Goal: Task Accomplishment & Management: Manage account settings

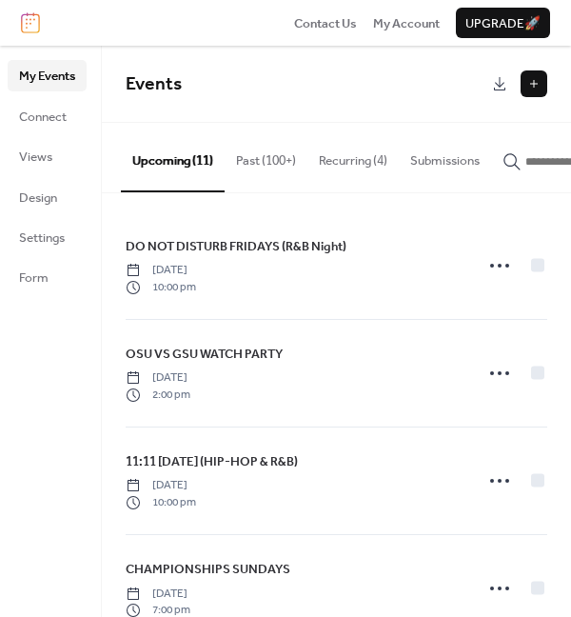
click at [283, 169] on button "Past (100+)" at bounding box center [266, 156] width 83 height 67
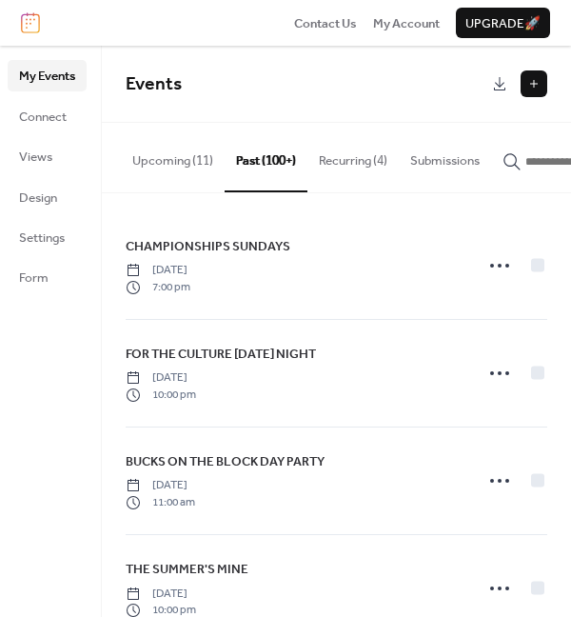
click at [163, 129] on button "Upcoming (11)" at bounding box center [173, 156] width 104 height 67
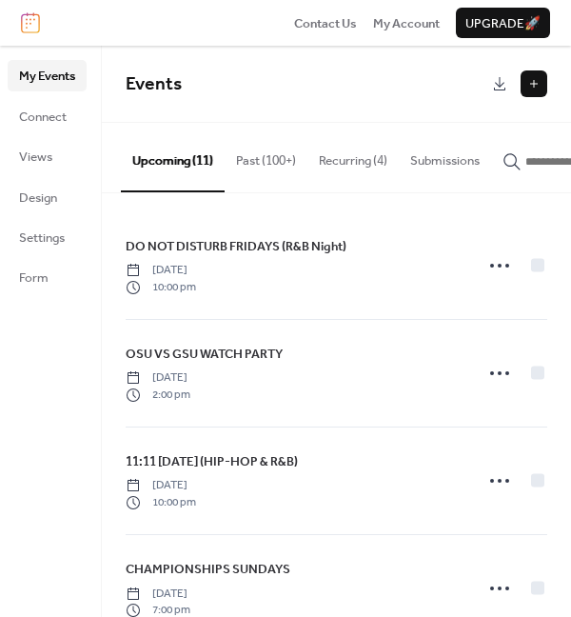
click at [159, 162] on button "Upcoming (11)" at bounding box center [173, 157] width 104 height 69
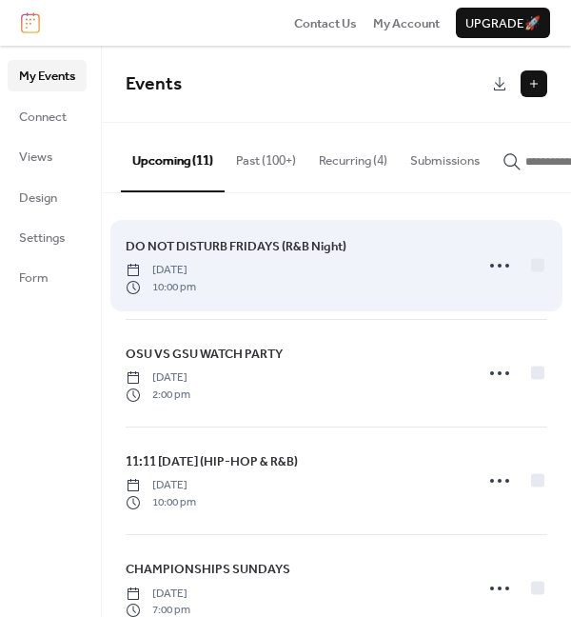
click at [238, 245] on span "DO NOT DISTURB FRIDAYS (R&B Night)" at bounding box center [236, 246] width 221 height 19
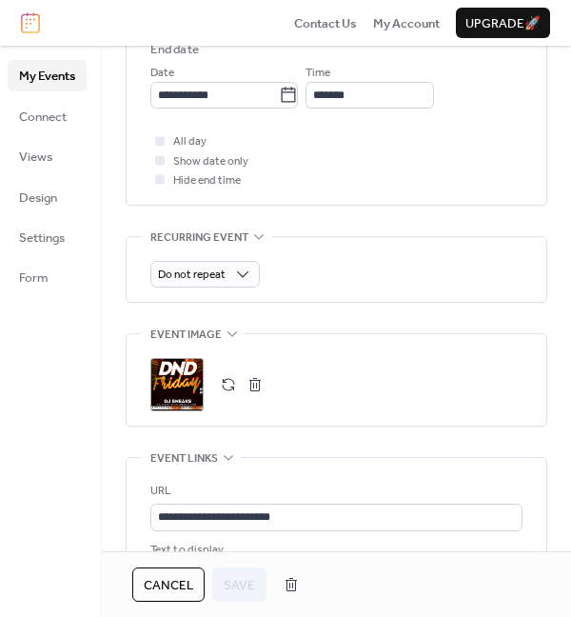
scroll to position [897, 0]
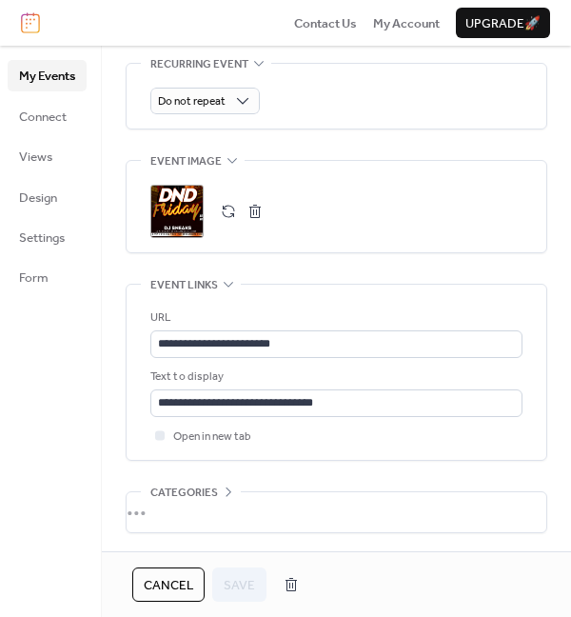
click at [185, 211] on div ";" at bounding box center [176, 211] width 53 height 53
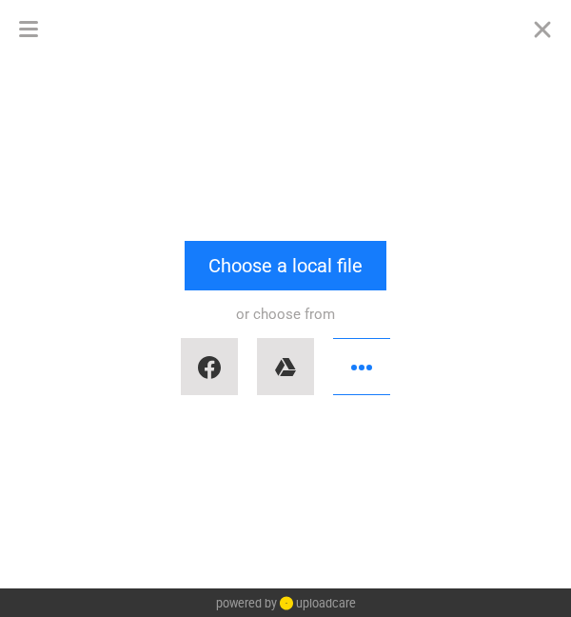
scroll to position [0, 0]
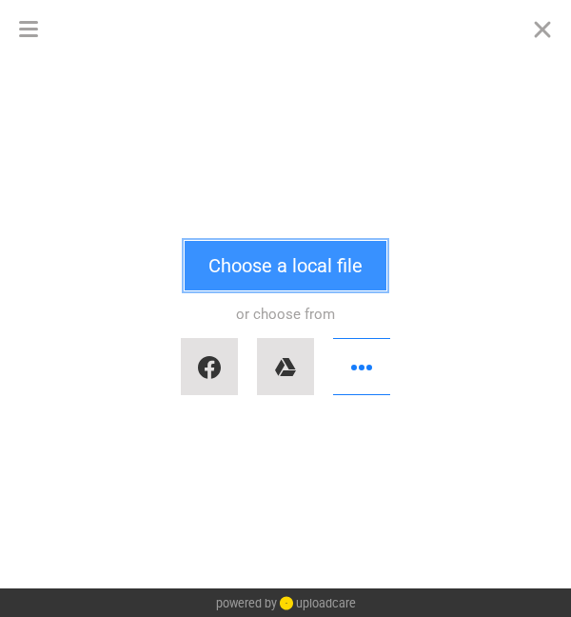
click at [246, 251] on button "Choose a local file" at bounding box center [286, 265] width 202 height 49
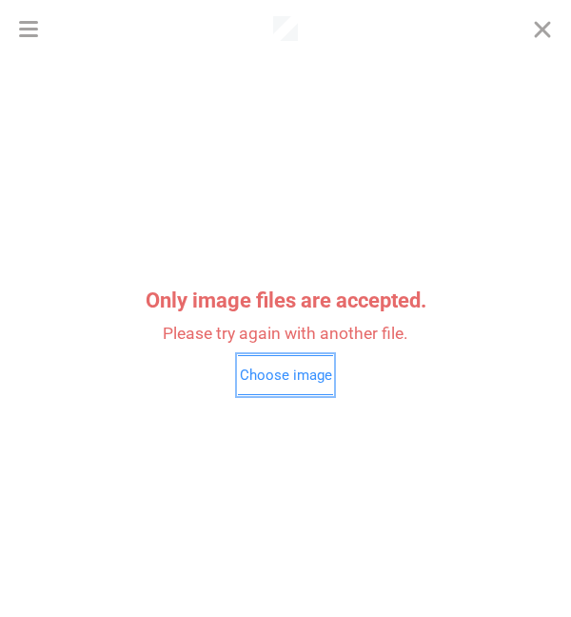
click at [286, 365] on button "Choose image" at bounding box center [285, 375] width 95 height 40
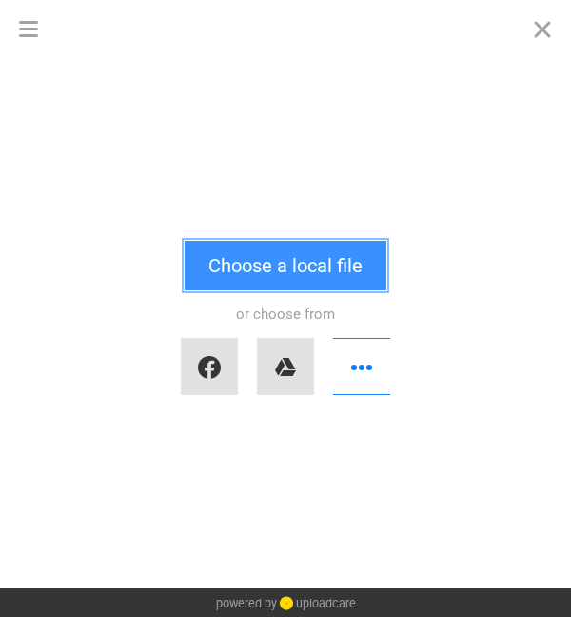
click at [286, 282] on button "Choose a local file" at bounding box center [286, 265] width 202 height 49
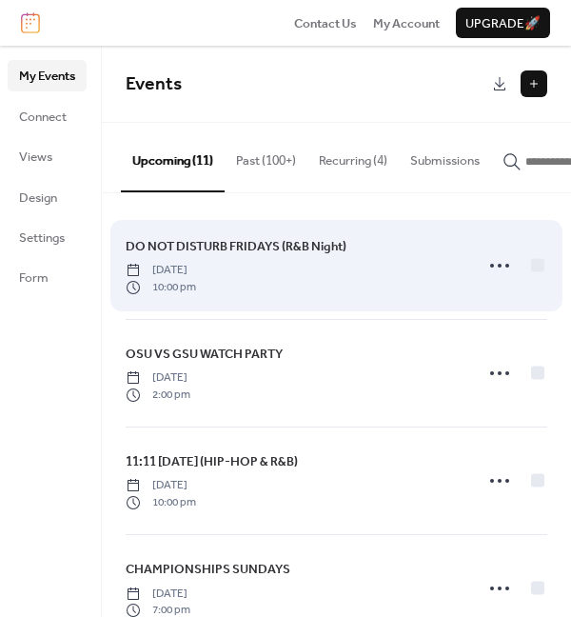
click at [270, 256] on span "DO NOT DISTURB FRIDAYS (R&B Night)" at bounding box center [236, 246] width 221 height 19
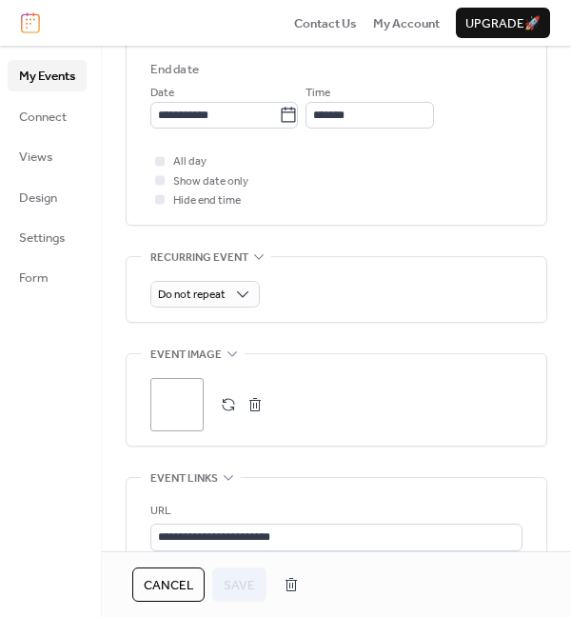
scroll to position [718, 0]
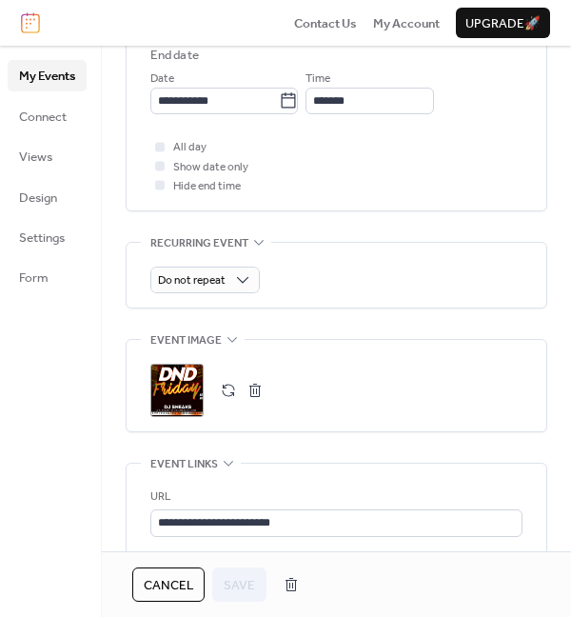
click at [193, 385] on div ";" at bounding box center [176, 389] width 53 height 53
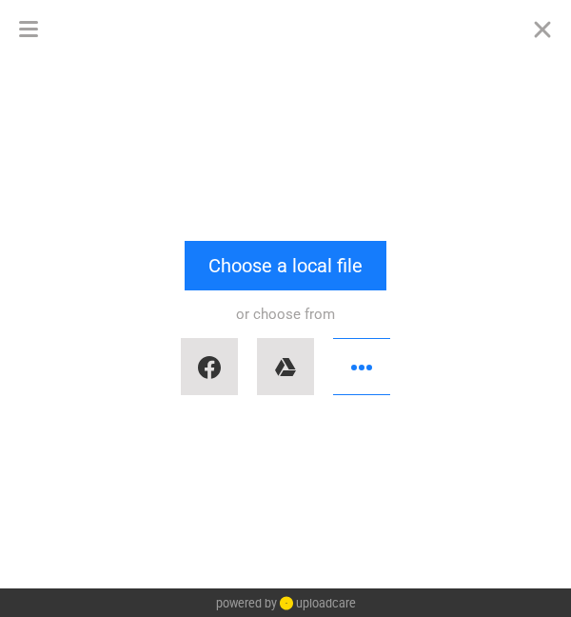
scroll to position [0, 0]
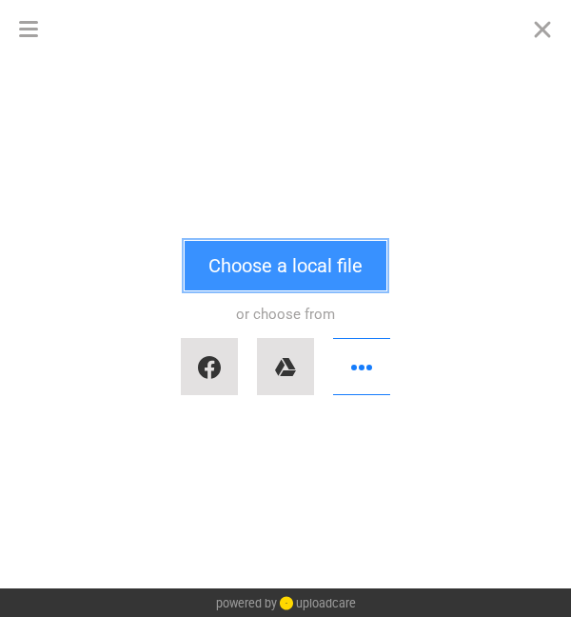
click at [246, 262] on button "Choose a local file" at bounding box center [286, 265] width 202 height 49
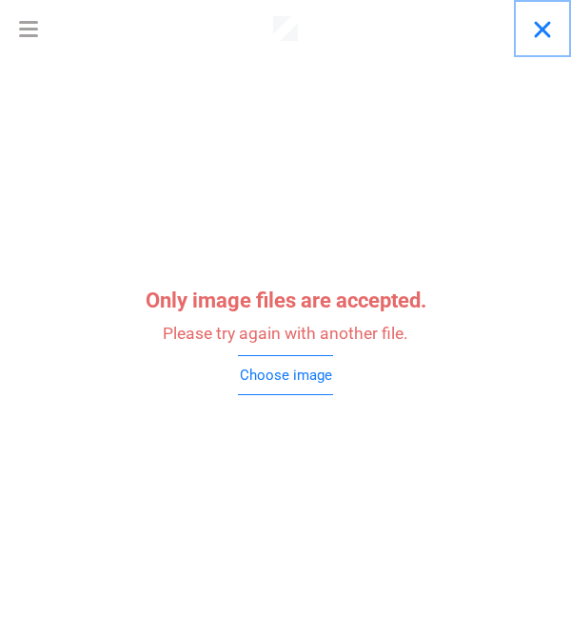
click at [540, 18] on button "Close" at bounding box center [542, 28] width 57 height 57
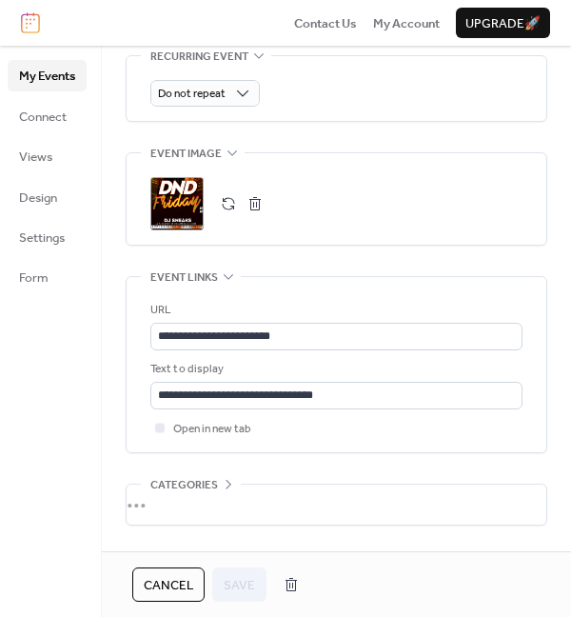
scroll to position [971, 0]
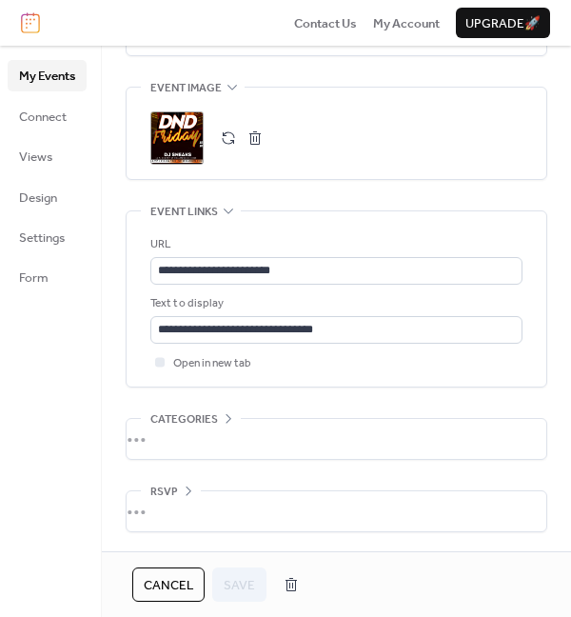
click at [184, 116] on div ";" at bounding box center [176, 137] width 53 height 53
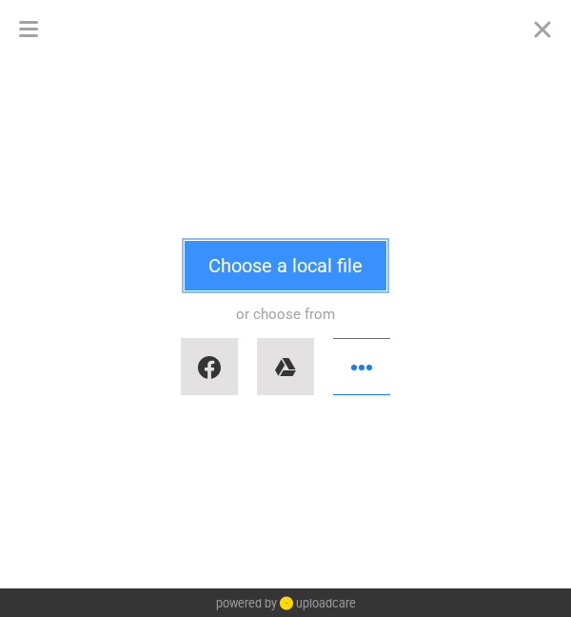
click at [246, 251] on button "Choose a local file" at bounding box center [286, 265] width 202 height 49
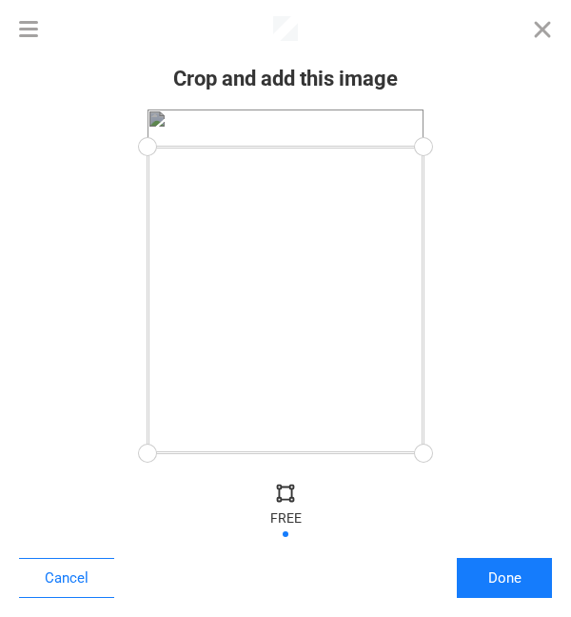
drag, startPoint x: 422, startPoint y: 107, endPoint x: 453, endPoint y: 147, distance: 50.8
click at [453, 147] on div at bounding box center [285, 280] width 533 height 343
drag, startPoint x: 429, startPoint y: 449, endPoint x: 493, endPoint y: 293, distance: 168.6
click at [493, 293] on div at bounding box center [285, 280] width 533 height 343
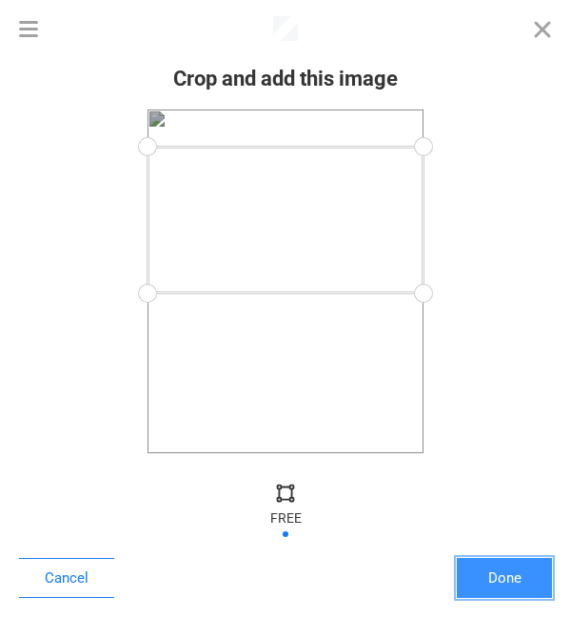
click at [526, 576] on button "Done" at bounding box center [504, 578] width 95 height 40
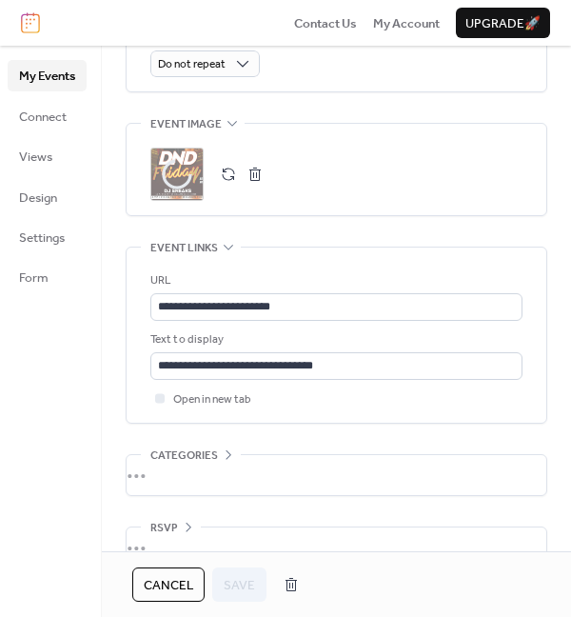
scroll to position [971, 0]
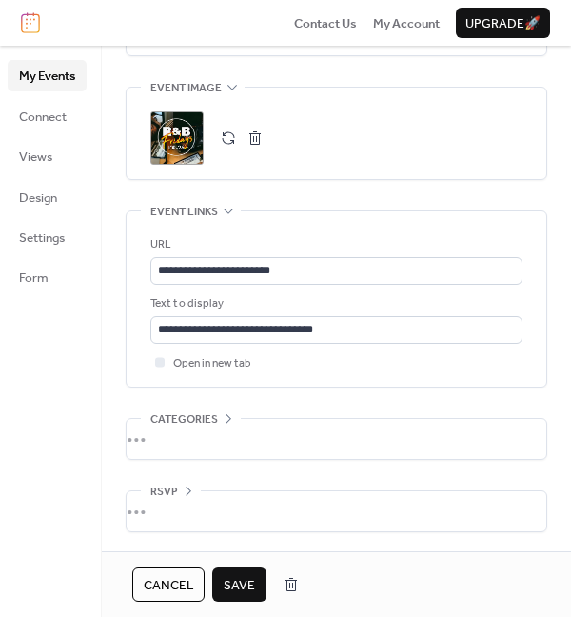
click at [242, 578] on span "Save" at bounding box center [239, 585] width 31 height 19
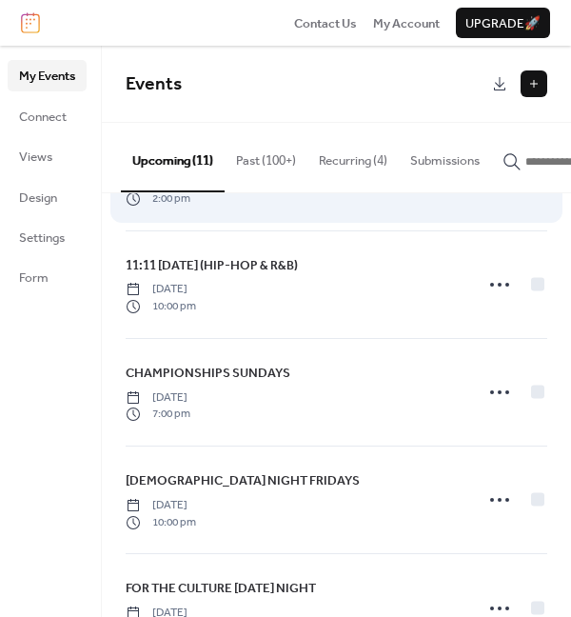
scroll to position [219, 0]
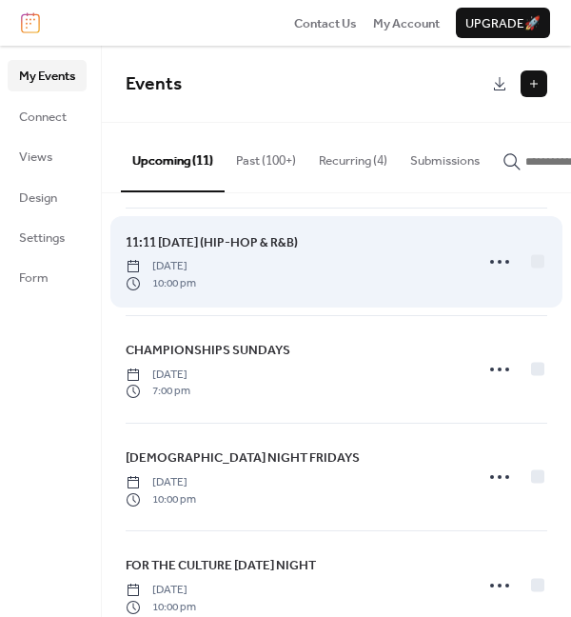
click at [220, 252] on span "11:11 [DATE] (HIP-HOP & R&B)" at bounding box center [212, 242] width 172 height 19
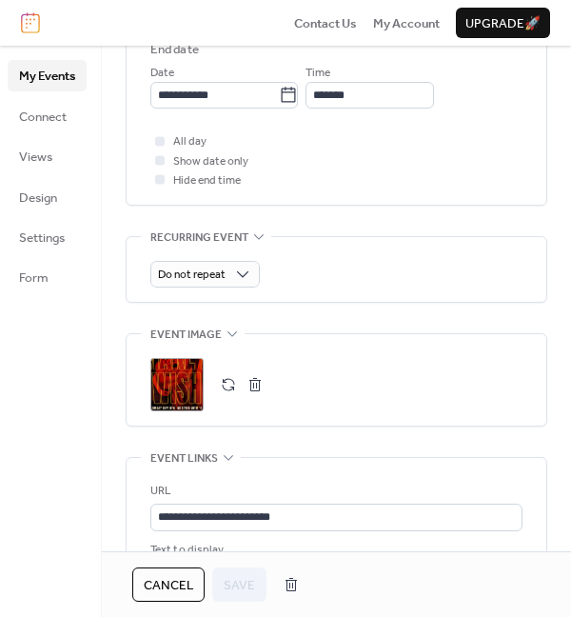
scroll to position [971, 0]
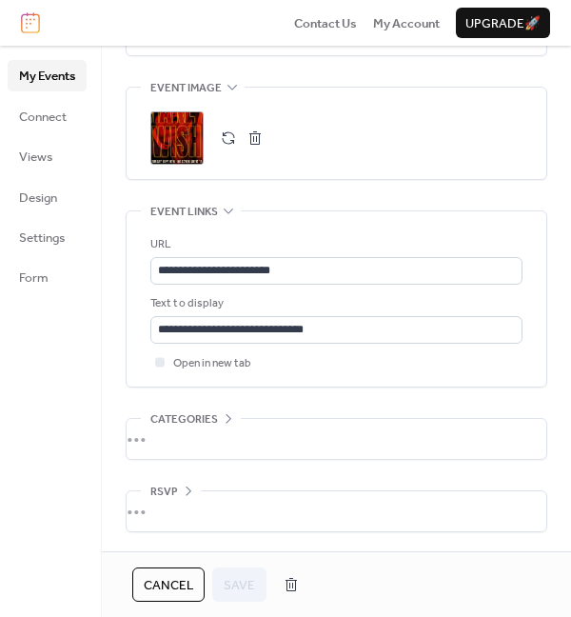
click at [167, 582] on span "Cancel" at bounding box center [168, 585] width 49 height 19
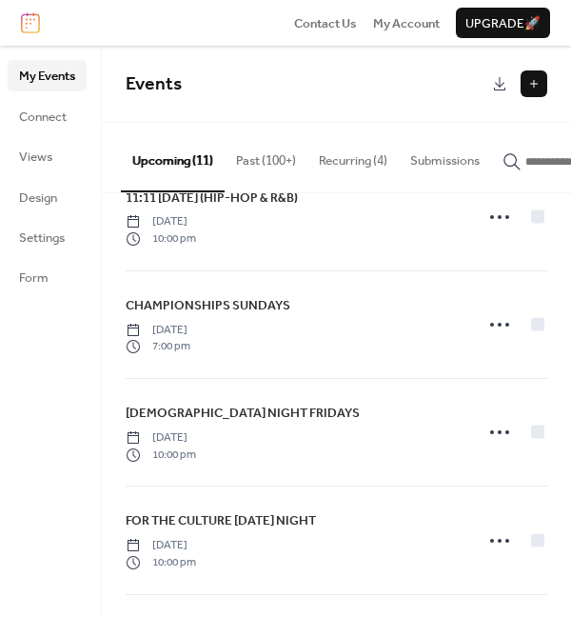
scroll to position [287, 0]
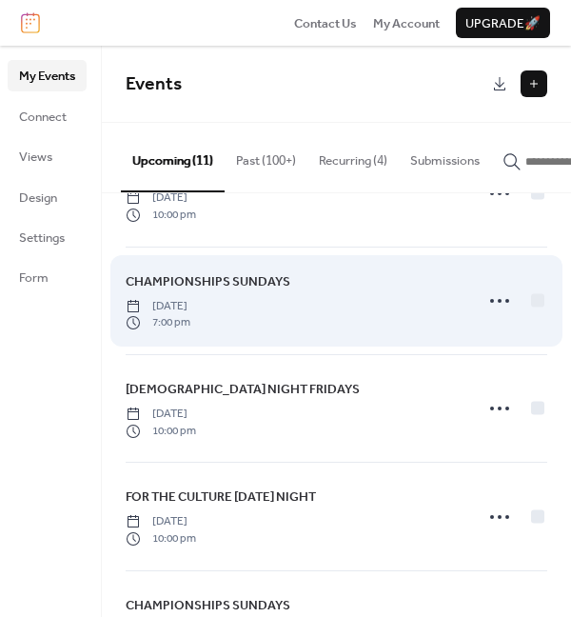
click at [241, 291] on span "CHAMPIONSHIPS SUNDAYS" at bounding box center [208, 281] width 165 height 19
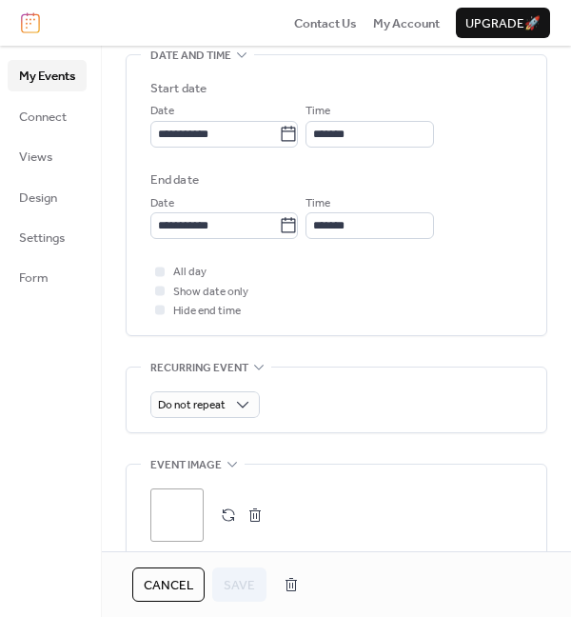
scroll to position [710, 0]
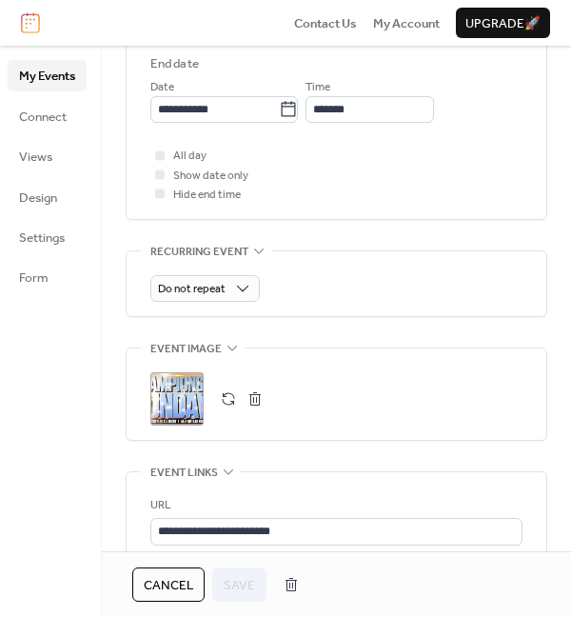
click at [182, 395] on div ";" at bounding box center [176, 398] width 53 height 53
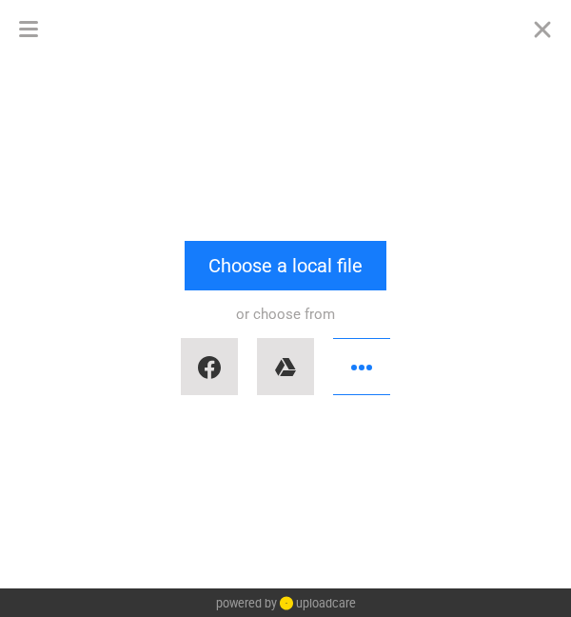
scroll to position [0, 0]
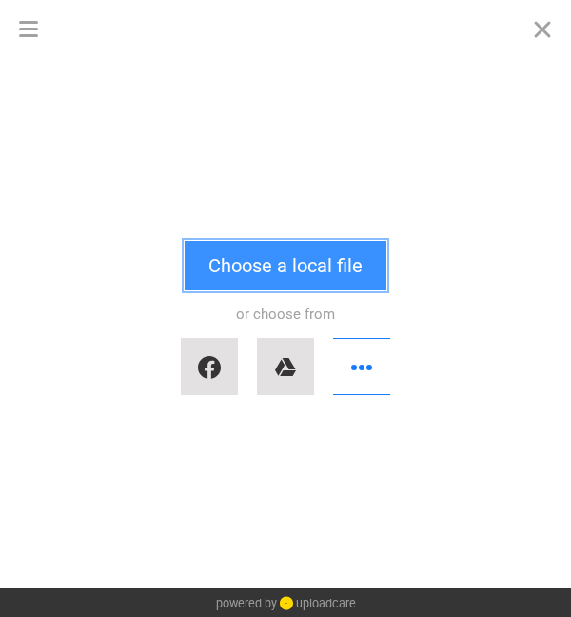
click at [265, 278] on button "Choose a local file" at bounding box center [286, 265] width 202 height 49
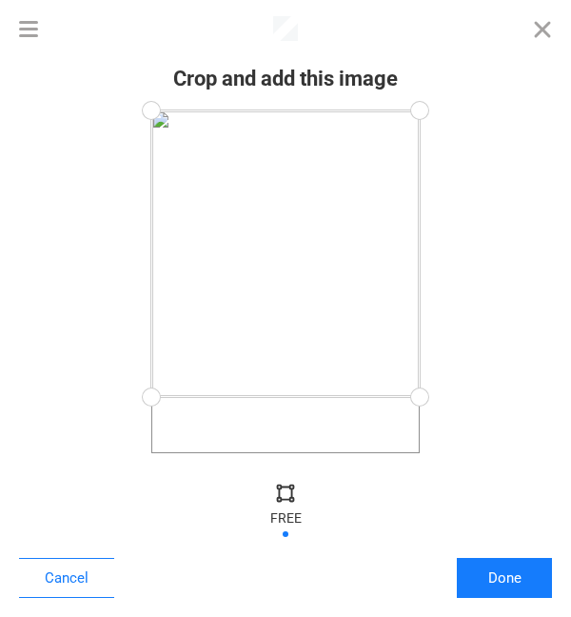
drag, startPoint x: 418, startPoint y: 451, endPoint x: 460, endPoint y: 396, distance: 69.3
click at [460, 396] on div at bounding box center [285, 280] width 533 height 343
drag, startPoint x: 420, startPoint y: 108, endPoint x: 486, endPoint y: 266, distance: 171.4
click at [486, 266] on div at bounding box center [285, 280] width 533 height 343
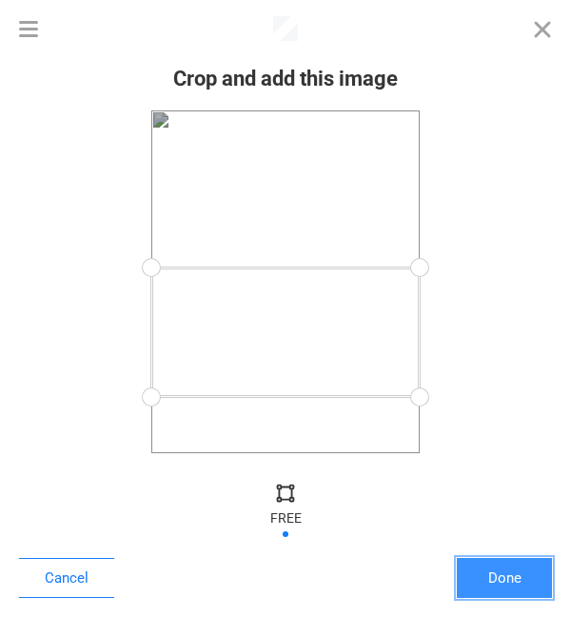
click at [521, 562] on button "Done" at bounding box center [504, 578] width 95 height 40
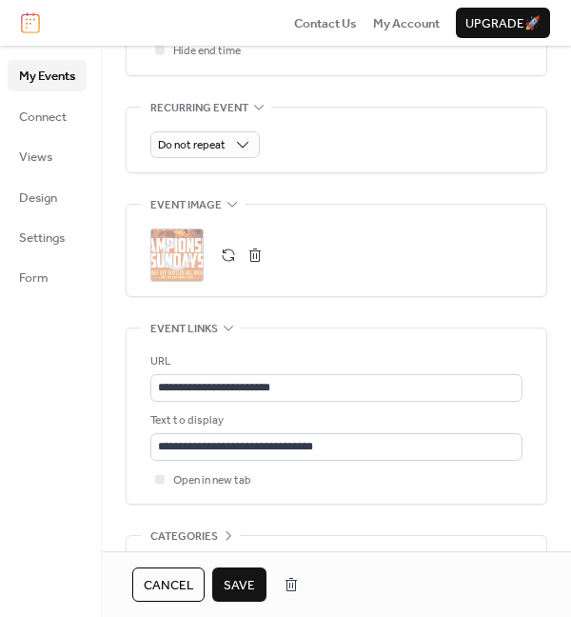
scroll to position [858, 0]
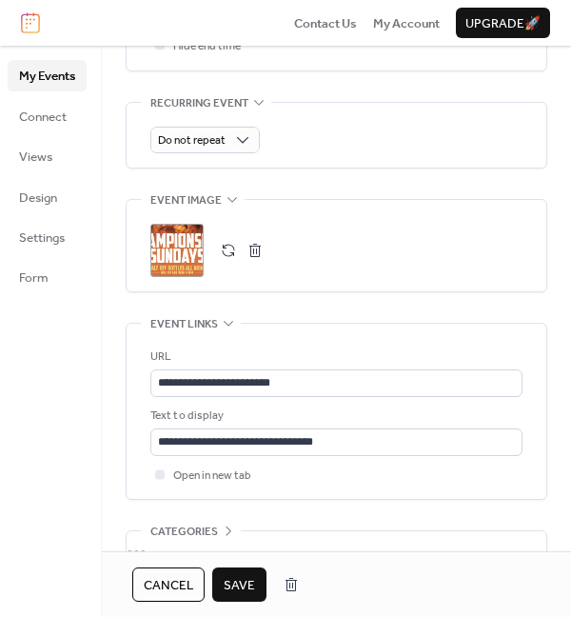
click at [241, 576] on span "Save" at bounding box center [239, 585] width 31 height 19
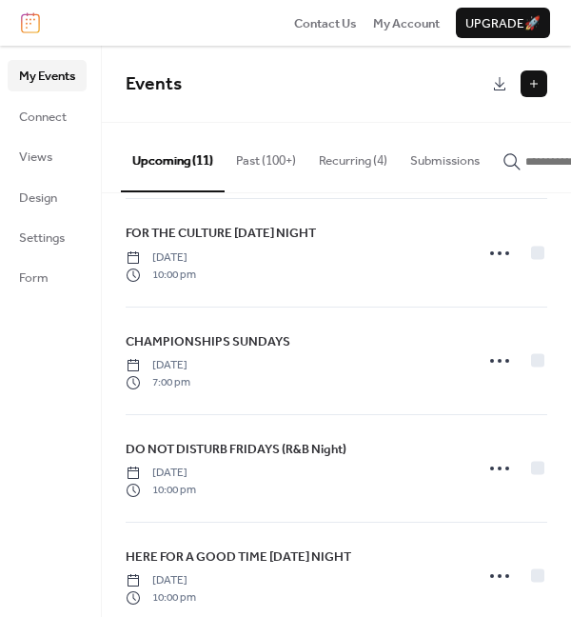
scroll to position [563, 0]
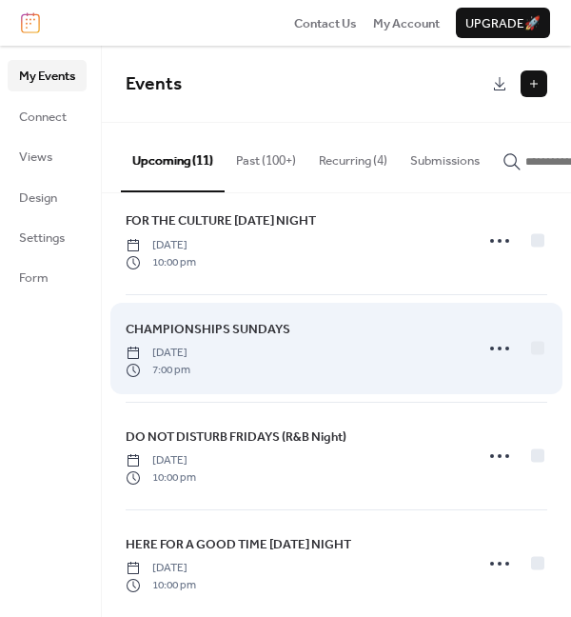
click at [247, 334] on span "CHAMPIONSHIPS SUNDAYS" at bounding box center [208, 329] width 165 height 19
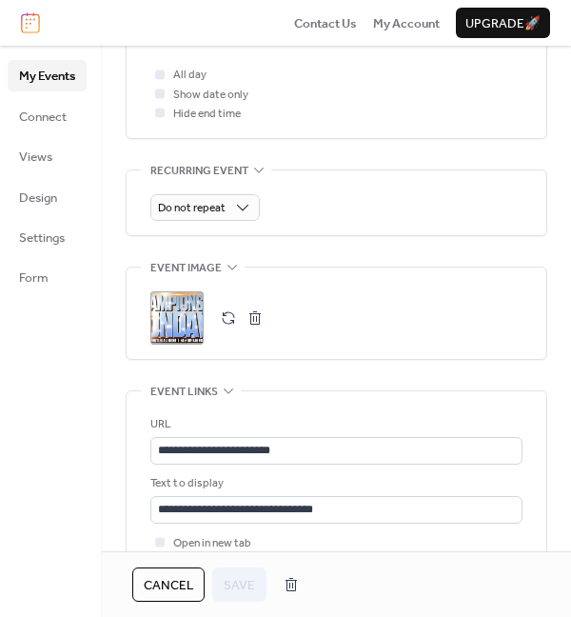
scroll to position [843, 0]
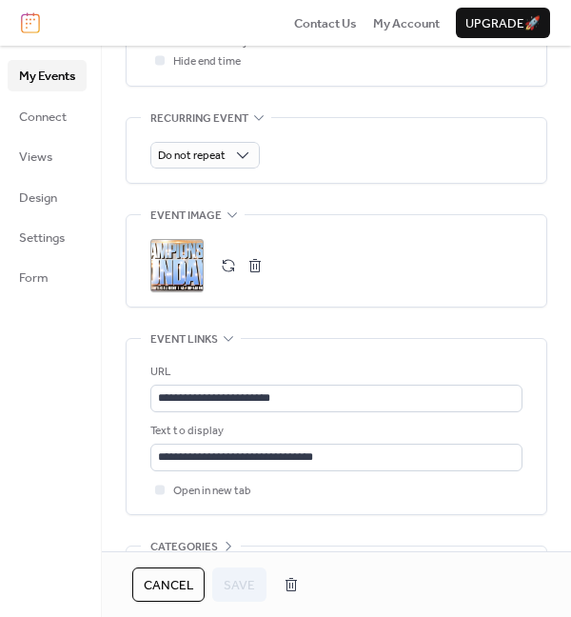
click at [176, 254] on div ";" at bounding box center [176, 265] width 53 height 53
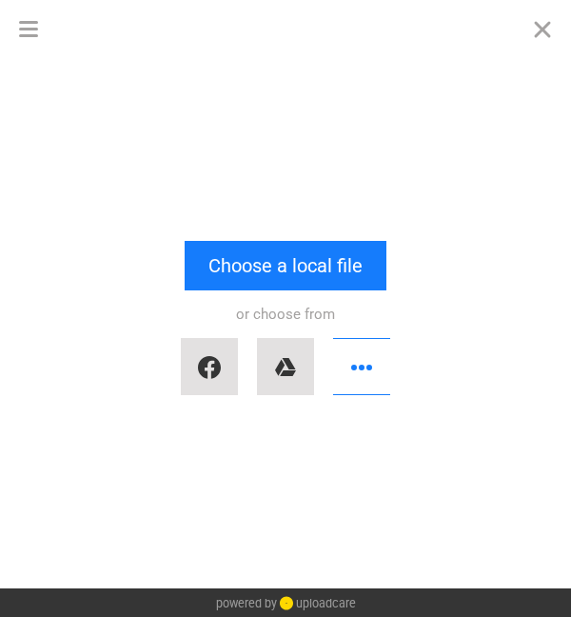
scroll to position [0, 0]
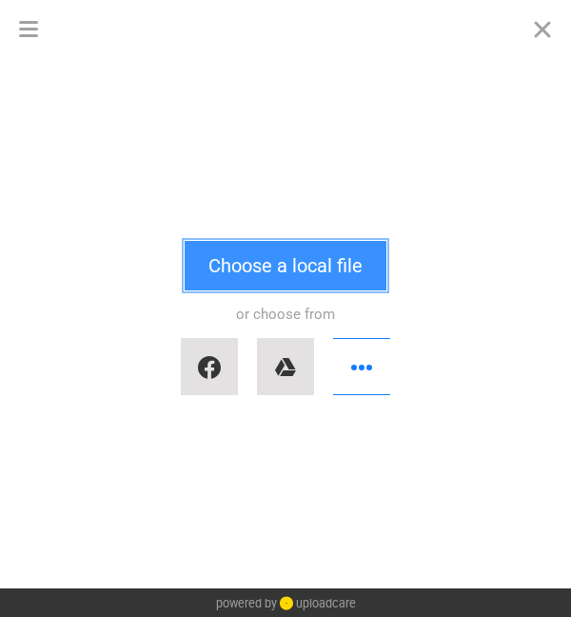
click at [245, 265] on button "Choose a local file" at bounding box center [286, 265] width 202 height 49
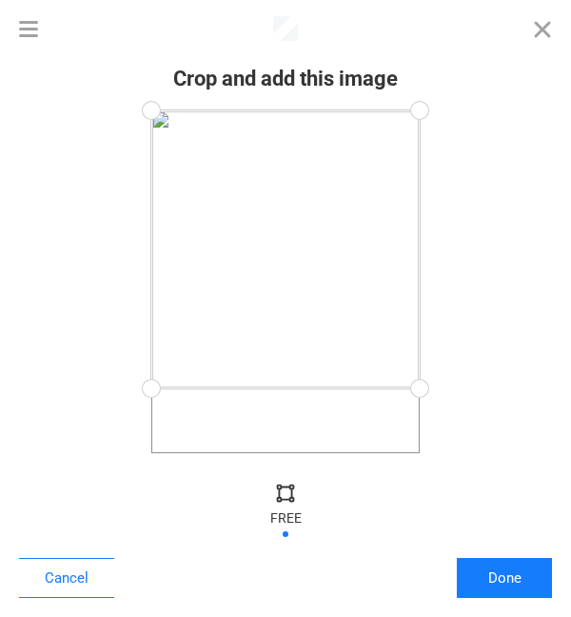
drag, startPoint x: 417, startPoint y: 451, endPoint x: 444, endPoint y: 387, distance: 69.5
click at [444, 387] on div at bounding box center [285, 280] width 533 height 343
drag, startPoint x: 416, startPoint y: 109, endPoint x: 487, endPoint y: 248, distance: 156.2
click at [487, 248] on div at bounding box center [285, 280] width 533 height 343
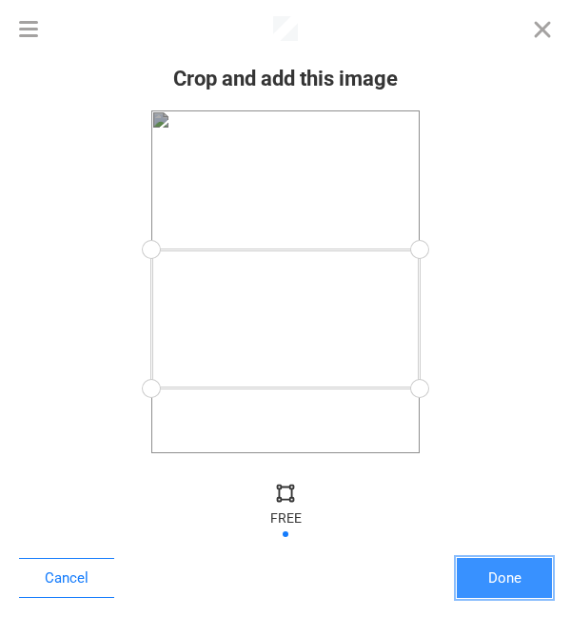
click at [481, 566] on button "Done" at bounding box center [504, 578] width 95 height 40
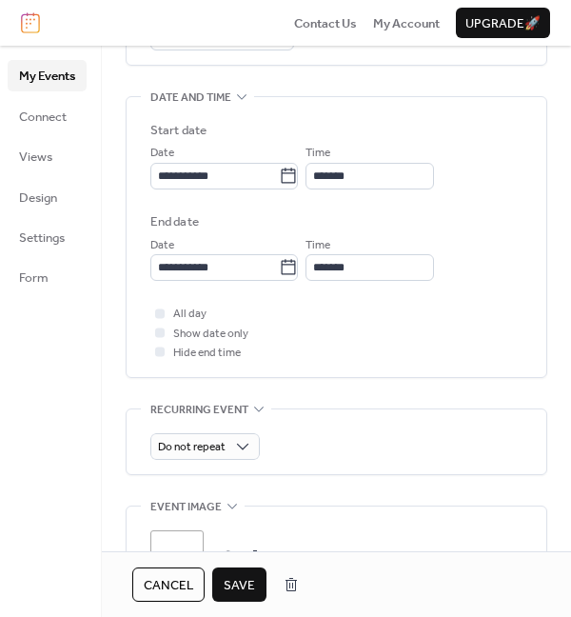
scroll to position [643, 0]
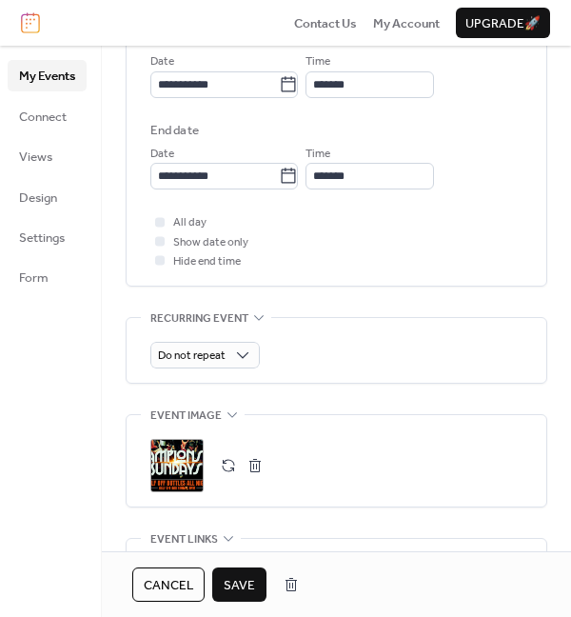
click at [237, 576] on span "Save" at bounding box center [239, 585] width 31 height 19
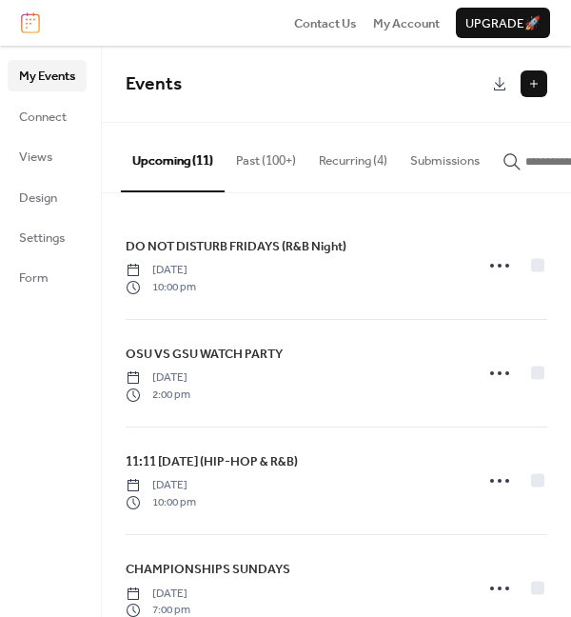
click at [340, 160] on button "Recurring (4)" at bounding box center [352, 156] width 91 height 67
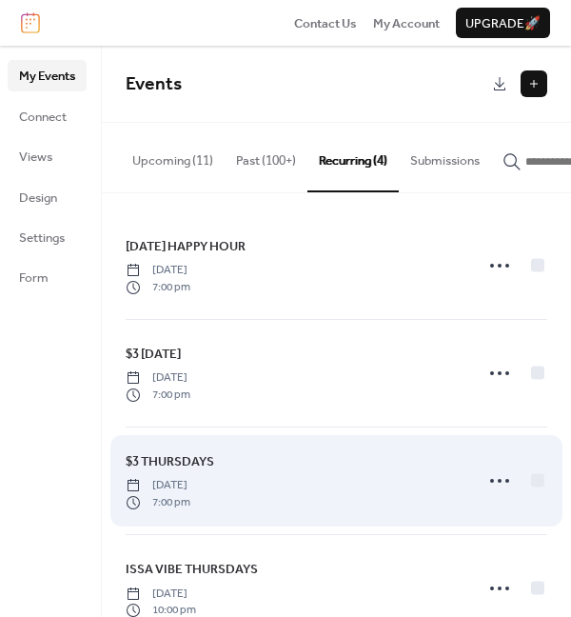
scroll to position [49, 0]
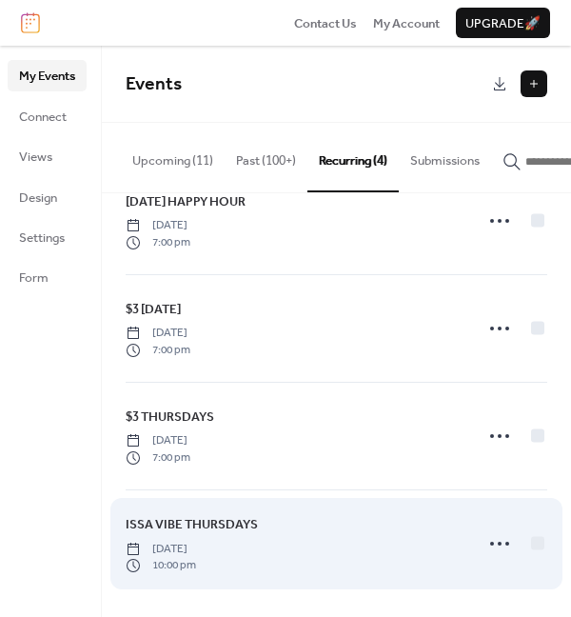
click at [209, 520] on span "ISSA VIBE THURSDAYS" at bounding box center [192, 524] width 132 height 19
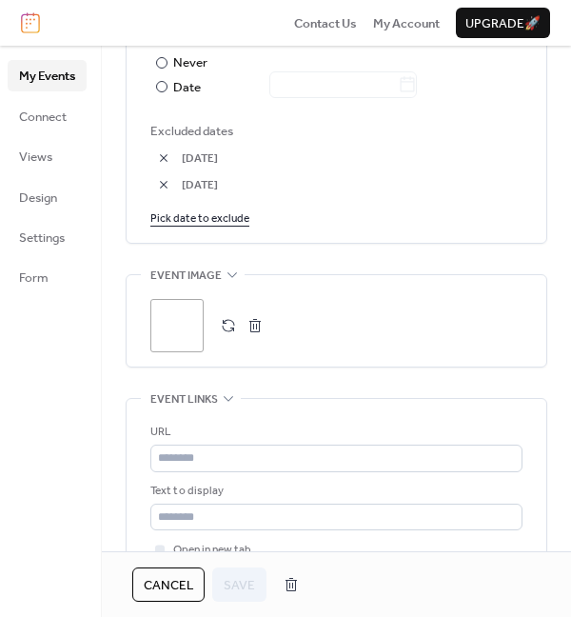
scroll to position [1163, 0]
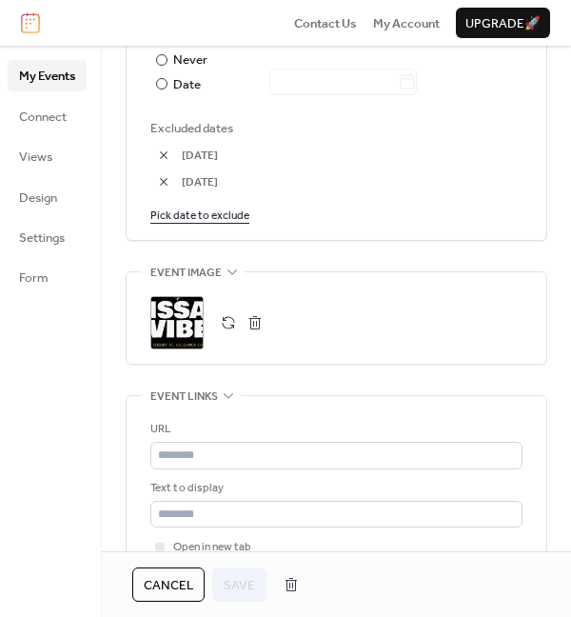
click at [196, 306] on div ";" at bounding box center [176, 322] width 53 height 53
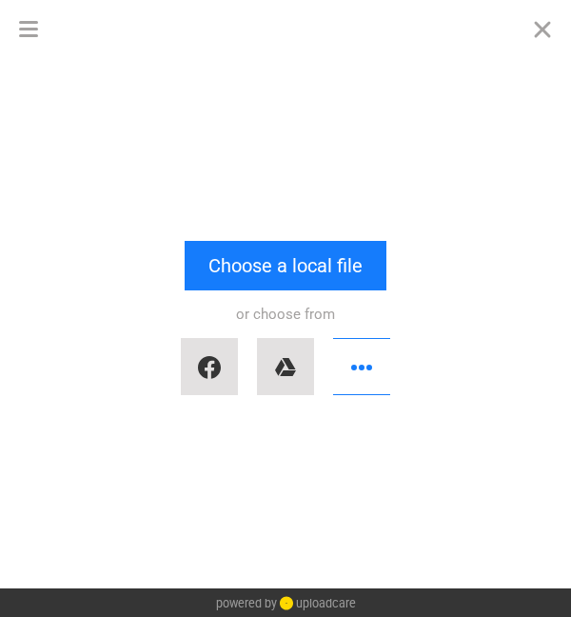
scroll to position [0, 0]
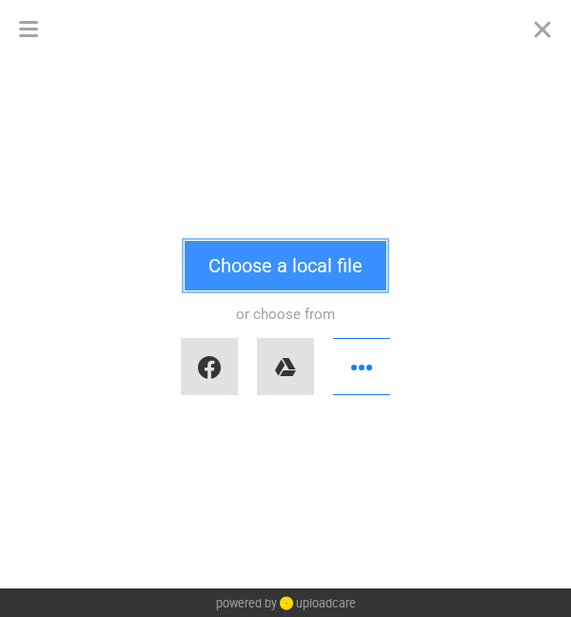
click at [261, 255] on button "Choose a local file" at bounding box center [286, 265] width 202 height 49
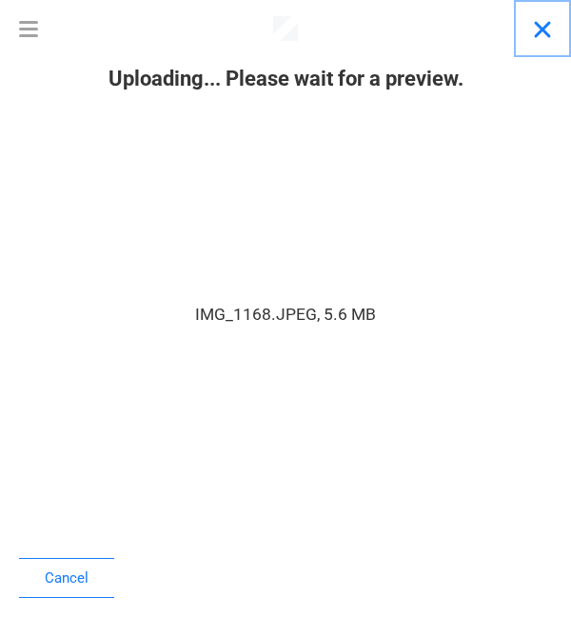
click at [540, 24] on button "Close" at bounding box center [542, 28] width 57 height 57
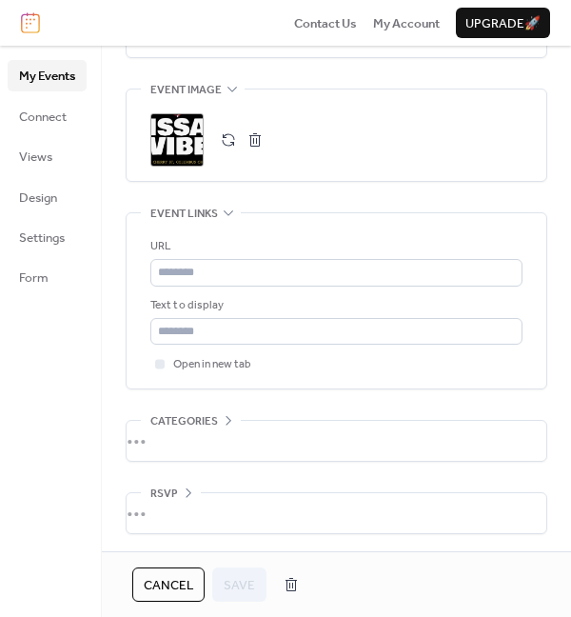
scroll to position [1346, 0]
click at [180, 134] on div ";" at bounding box center [176, 138] width 53 height 53
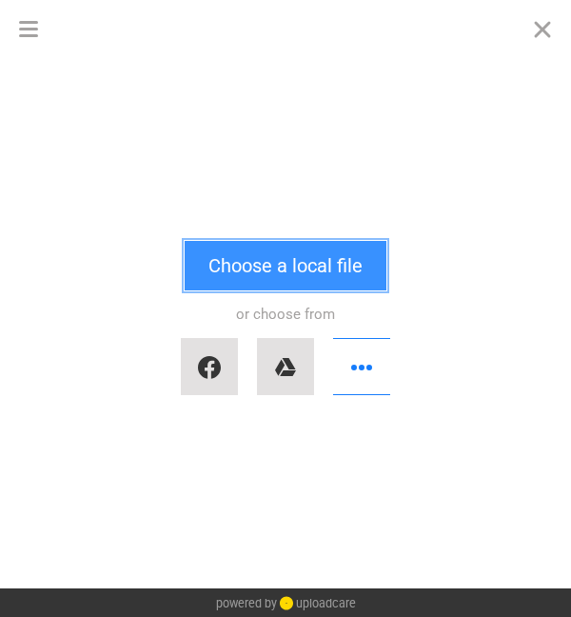
click at [256, 254] on button "Choose a local file" at bounding box center [286, 265] width 202 height 49
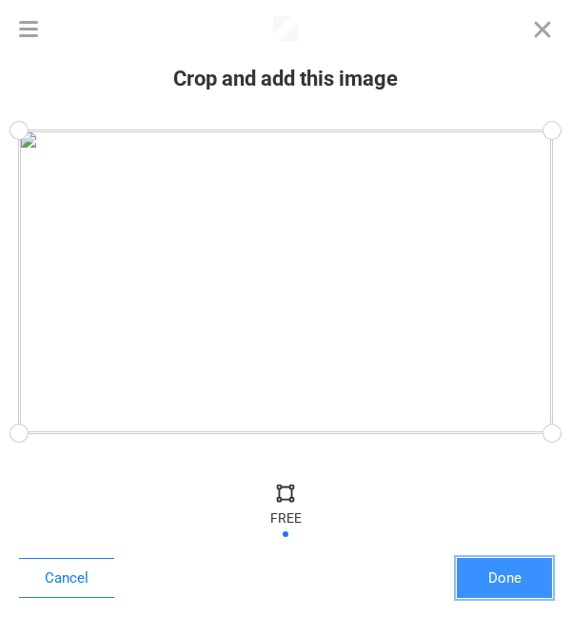
click at [500, 578] on button "Done" at bounding box center [504, 578] width 95 height 40
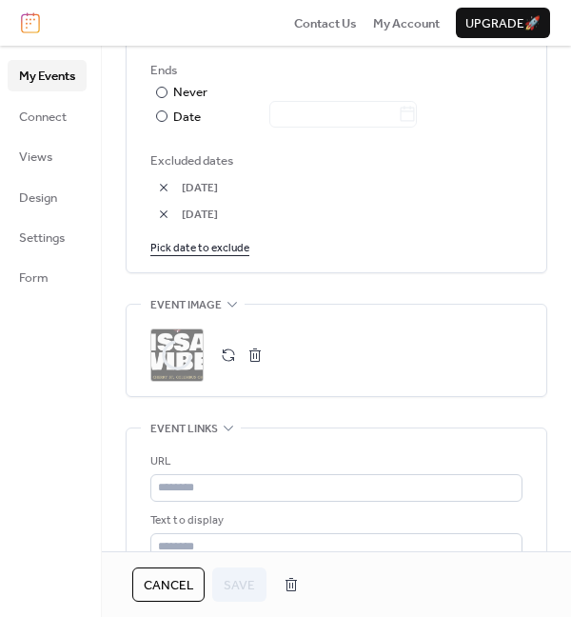
scroll to position [1132, 0]
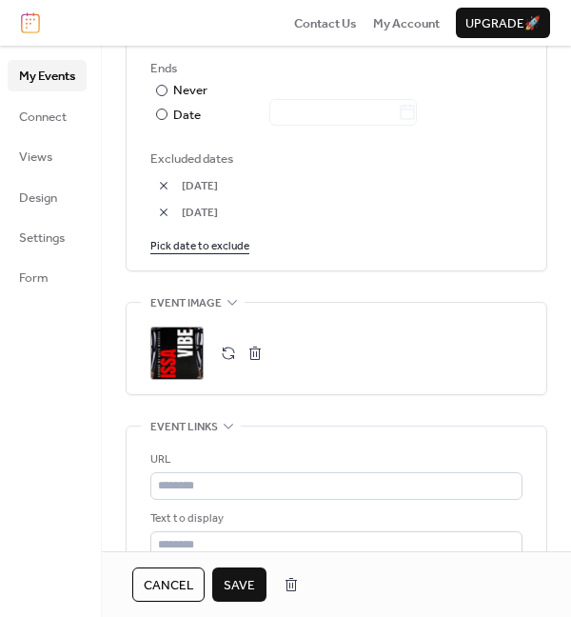
click at [247, 577] on span "Save" at bounding box center [239, 585] width 31 height 19
